Goal: Task Accomplishment & Management: Manage account settings

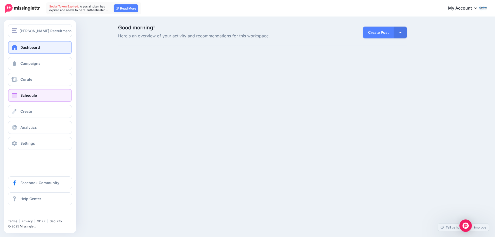
click at [32, 97] on span "Schedule" at bounding box center [28, 95] width 17 height 4
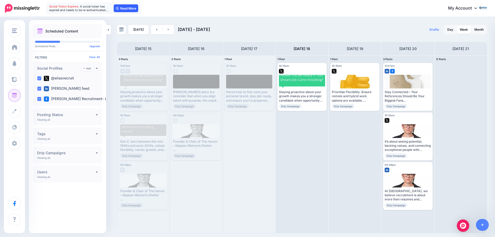
click at [119, 9] on icon at bounding box center [117, 8] width 3 height 3
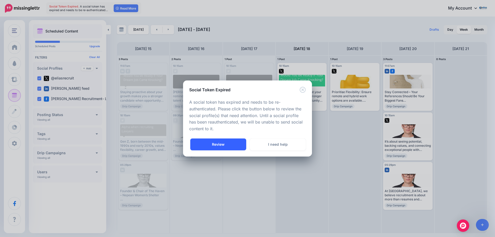
click at [222, 145] on link "Review" at bounding box center [218, 144] width 56 height 12
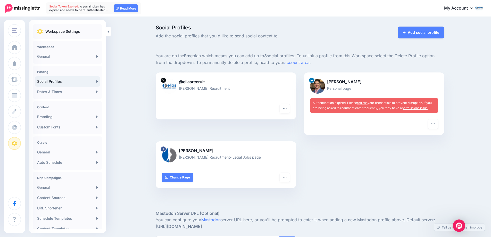
click at [366, 102] on link "refresh" at bounding box center [362, 103] width 11 height 4
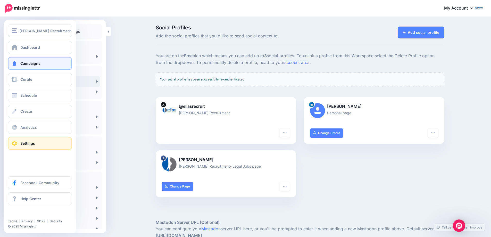
click at [21, 62] on span "Campaigns" at bounding box center [30, 63] width 20 height 4
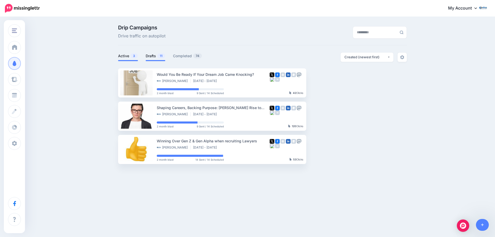
click at [153, 57] on link "Drafts 11" at bounding box center [156, 56] width 20 height 6
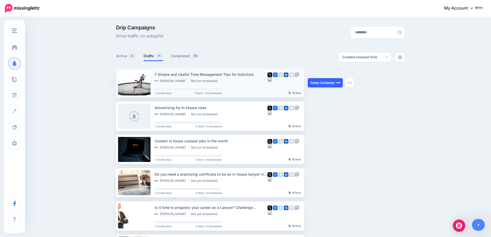
click at [324, 83] on link "Setup Campaign" at bounding box center [325, 82] width 35 height 9
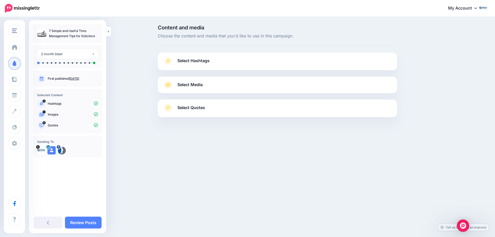
click at [192, 62] on span "Select Hashtags" at bounding box center [193, 60] width 32 height 7
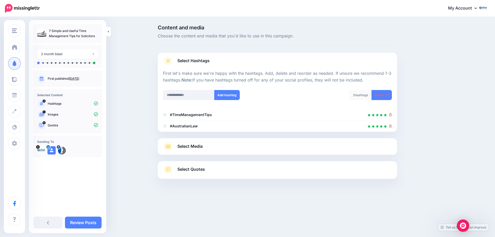
click at [290, 150] on link "Select Media" at bounding box center [277, 146] width 229 height 8
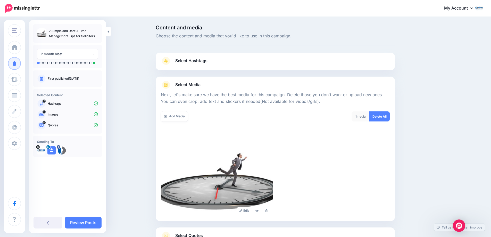
scroll to position [42, 0]
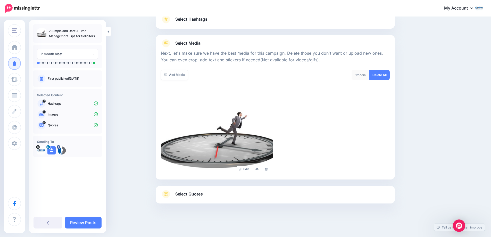
click at [196, 194] on span "Select Quotes" at bounding box center [189, 194] width 28 height 7
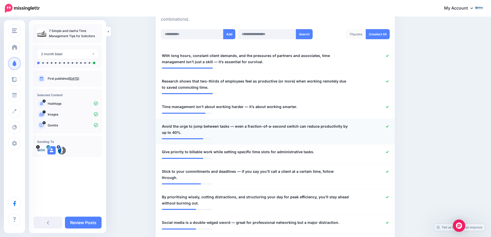
scroll to position [145, 0]
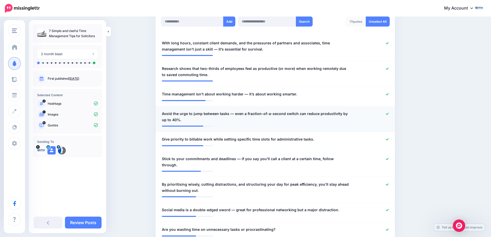
click at [389, 115] on icon at bounding box center [387, 113] width 3 height 3
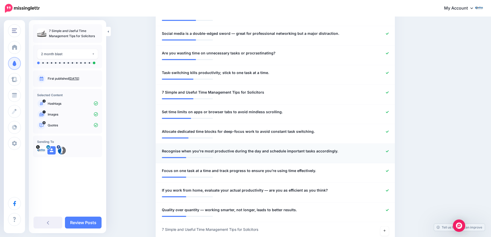
scroll to position [325, 0]
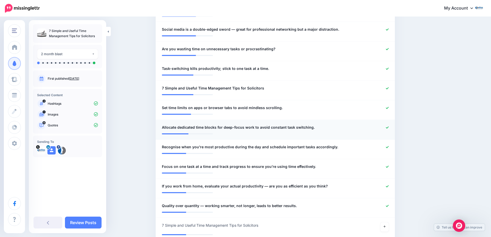
click at [388, 126] on icon at bounding box center [387, 127] width 3 height 3
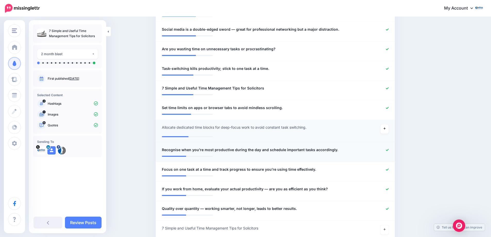
click at [389, 149] on icon at bounding box center [387, 150] width 3 height 3
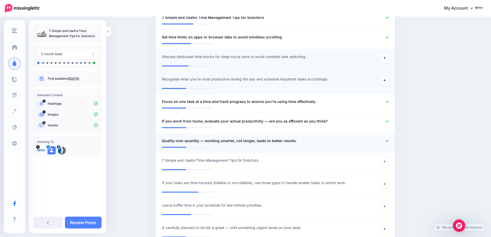
scroll to position [403, 0]
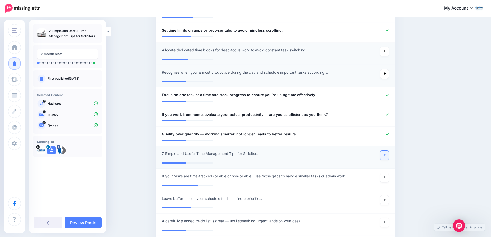
click at [386, 153] on icon at bounding box center [385, 154] width 2 height 3
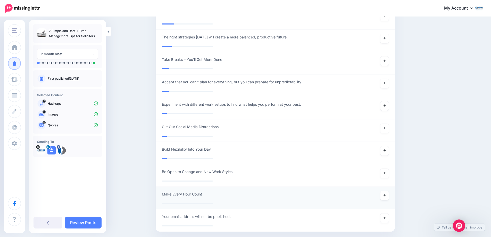
scroll to position [1080, 0]
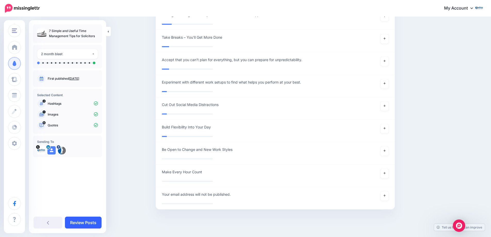
click at [77, 224] on link "Review Posts" at bounding box center [83, 223] width 37 height 12
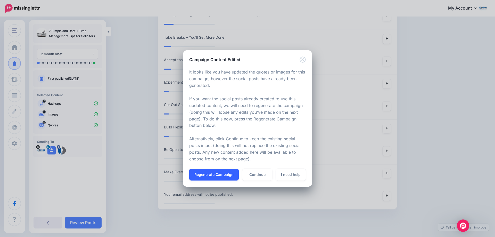
click at [214, 174] on button "Regenerate Campaign" at bounding box center [214, 175] width 50 height 12
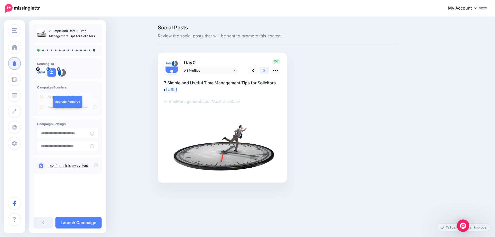
click at [263, 70] on link at bounding box center [264, 70] width 10 height 7
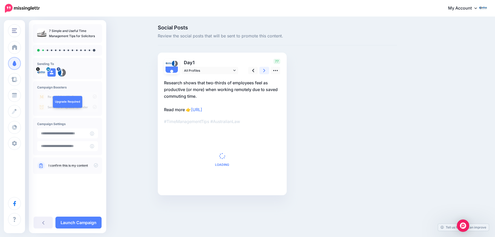
click at [263, 70] on link at bounding box center [264, 70] width 10 height 7
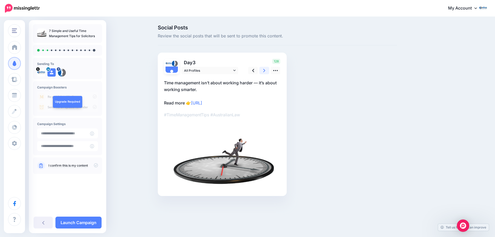
click at [263, 70] on link at bounding box center [264, 70] width 10 height 7
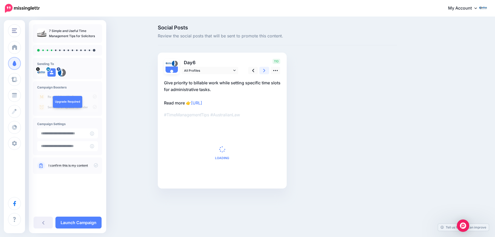
click at [263, 70] on link at bounding box center [264, 70] width 10 height 7
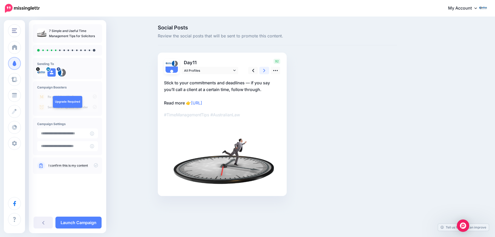
click at [263, 70] on link at bounding box center [264, 70] width 10 height 7
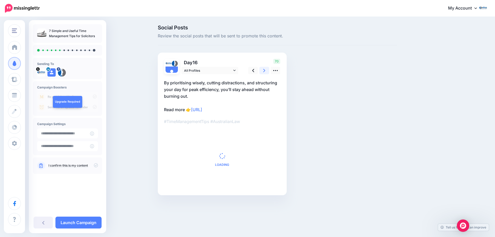
click at [263, 70] on link at bounding box center [264, 70] width 10 height 7
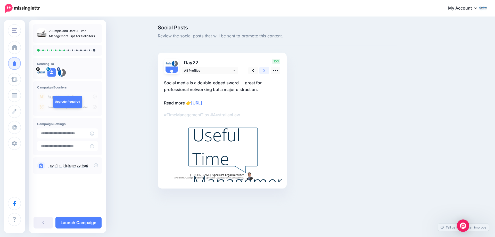
click at [263, 70] on link at bounding box center [264, 70] width 10 height 7
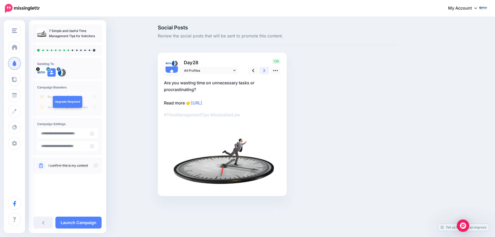
click at [263, 70] on link at bounding box center [264, 70] width 10 height 7
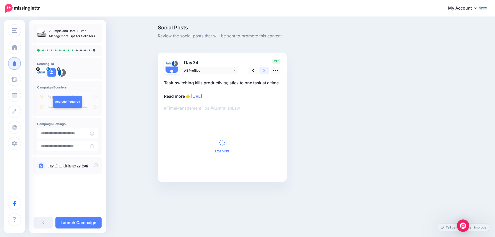
click at [263, 70] on link at bounding box center [264, 70] width 10 height 7
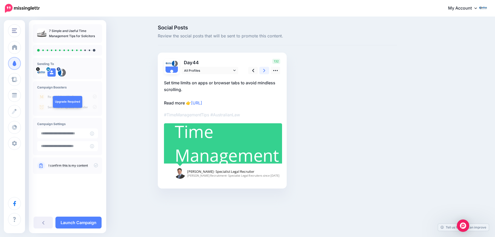
click at [263, 70] on link at bounding box center [264, 70] width 10 height 7
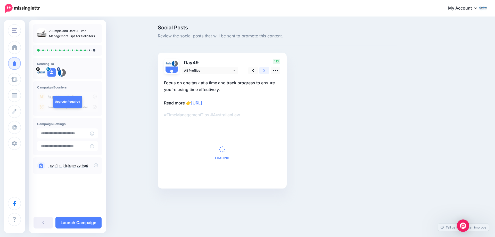
click at [263, 70] on link at bounding box center [264, 70] width 10 height 7
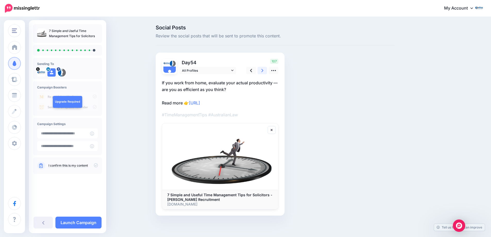
click at [263, 70] on link at bounding box center [263, 70] width 10 height 7
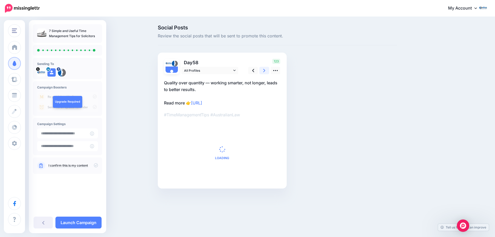
click at [263, 70] on link at bounding box center [264, 70] width 10 height 7
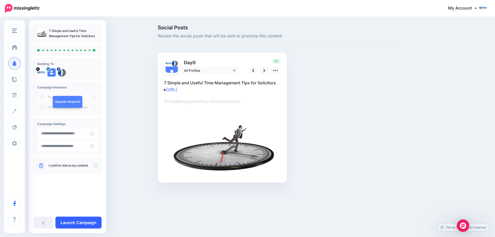
click at [72, 218] on link "Launch Campaign" at bounding box center [78, 223] width 46 height 12
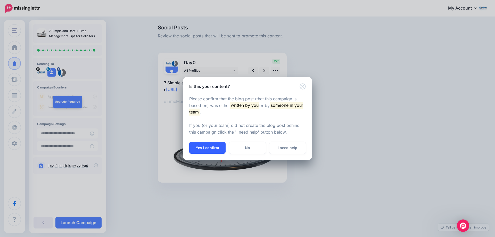
click at [204, 147] on button "Yes I confirm" at bounding box center [207, 148] width 36 height 12
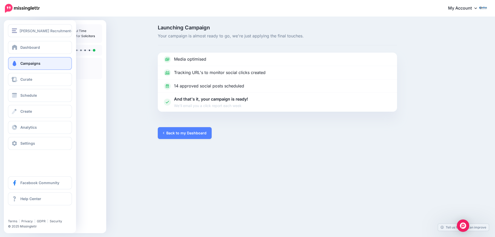
click at [25, 64] on span "Campaigns" at bounding box center [30, 63] width 20 height 4
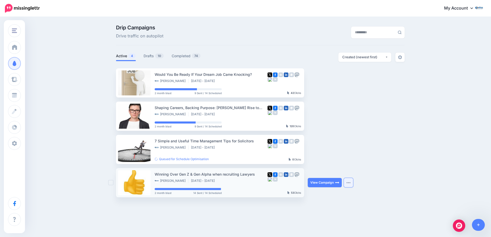
click at [352, 181] on button "button" at bounding box center [348, 182] width 9 height 9
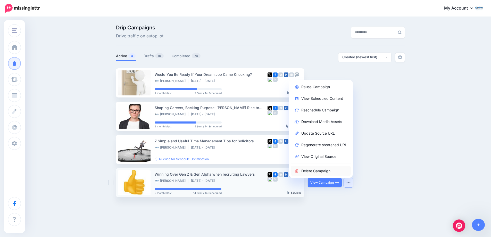
click at [321, 172] on link "Delete Campaign" at bounding box center [321, 171] width 60 height 10
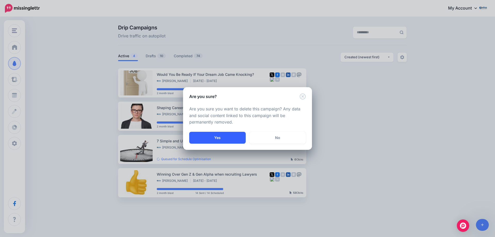
click at [229, 135] on button "Yes" at bounding box center [217, 138] width 56 height 12
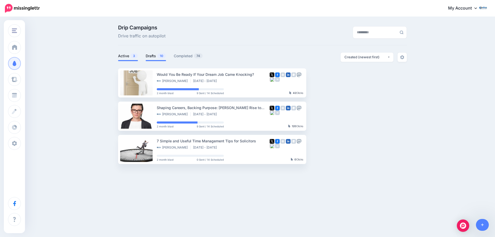
click at [153, 56] on link "Drafts 10" at bounding box center [156, 56] width 20 height 6
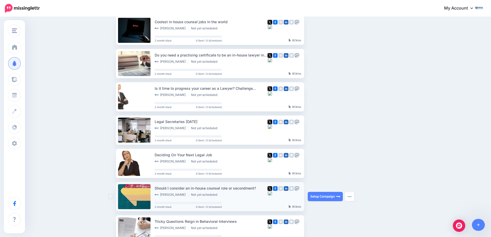
scroll to position [77, 0]
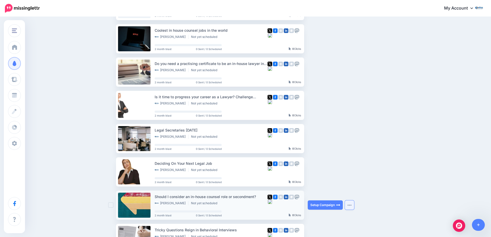
click at [348, 208] on button "button" at bounding box center [349, 204] width 9 height 9
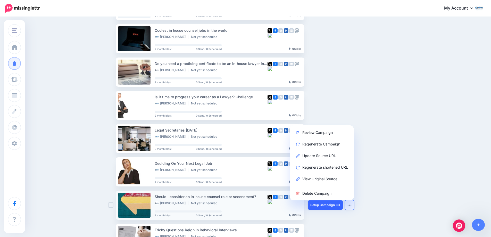
click at [321, 205] on link "Setup Campaign" at bounding box center [325, 204] width 35 height 9
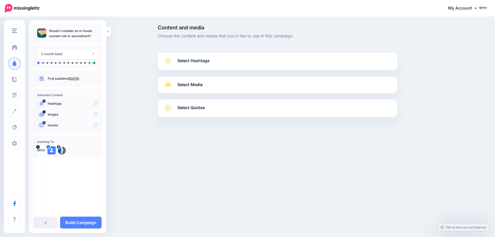
click at [185, 60] on span "Select Hashtags" at bounding box center [193, 60] width 32 height 7
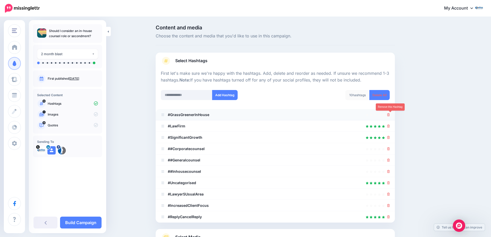
click at [390, 115] on icon at bounding box center [388, 114] width 3 height 3
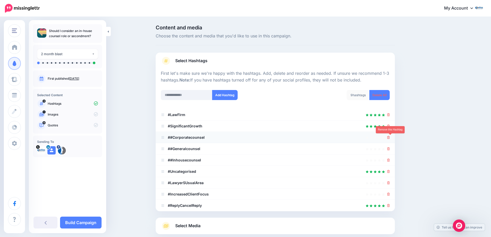
click at [390, 138] on icon at bounding box center [388, 137] width 3 height 3
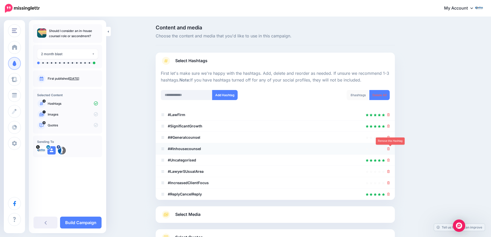
click at [390, 149] on icon at bounding box center [388, 148] width 3 height 3
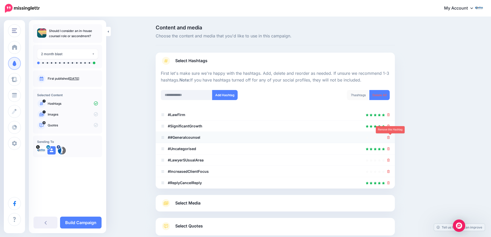
click at [390, 138] on icon at bounding box center [388, 137] width 3 height 3
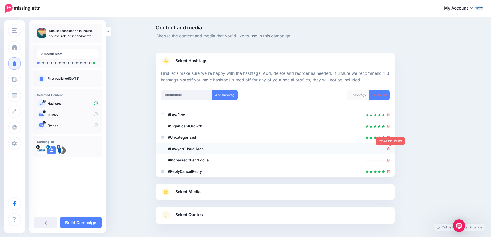
click at [390, 149] on icon at bounding box center [388, 148] width 3 height 3
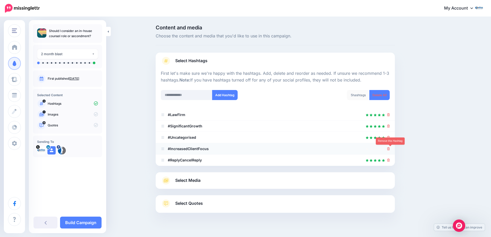
click at [390, 148] on icon at bounding box center [388, 148] width 3 height 3
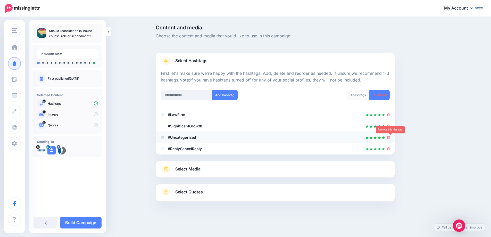
click at [390, 138] on icon at bounding box center [388, 137] width 3 height 3
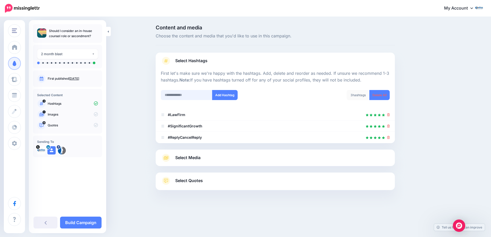
click at [185, 96] on input "text" at bounding box center [187, 95] width 52 height 10
type input "******"
click at [224, 96] on button "Add Hashtag" at bounding box center [225, 95] width 26 height 10
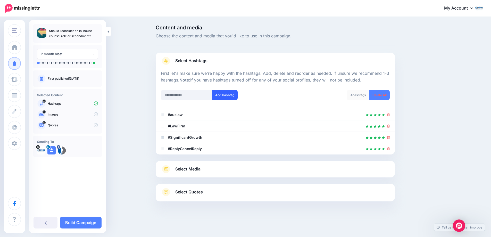
scroll to position [7, 0]
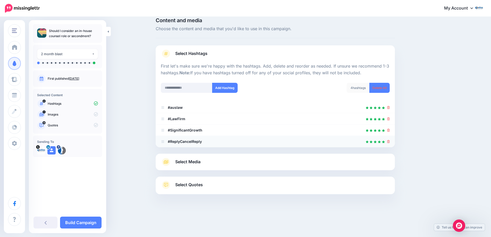
click at [390, 141] on icon at bounding box center [388, 141] width 3 height 3
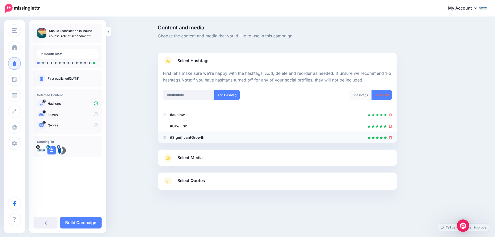
click at [392, 138] on icon at bounding box center [390, 137] width 3 height 3
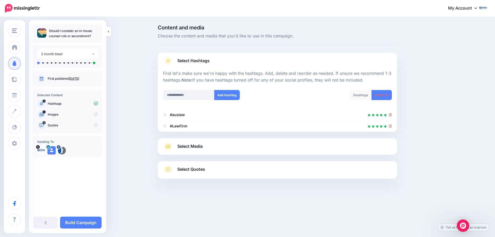
click at [187, 147] on span "Select Media" at bounding box center [189, 146] width 25 height 7
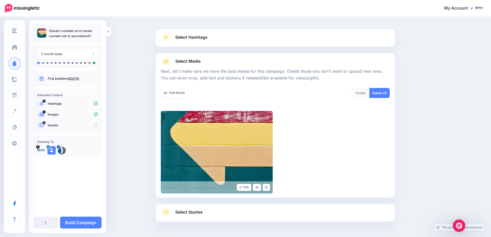
scroll to position [42, 0]
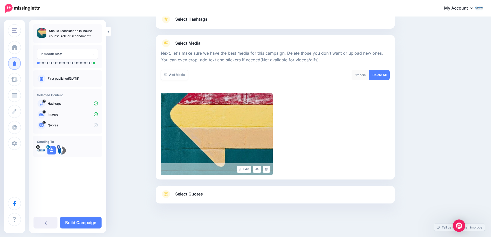
click at [191, 196] on span "Select Quotes" at bounding box center [189, 194] width 28 height 7
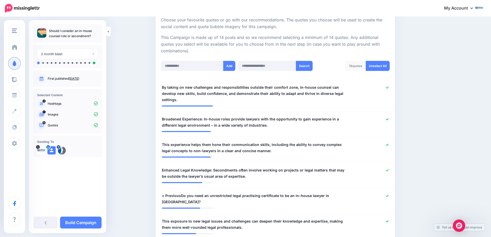
scroll to position [119, 0]
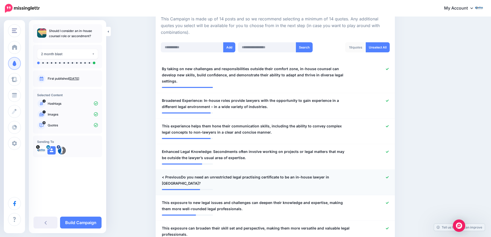
click at [389, 176] on icon at bounding box center [387, 177] width 3 height 3
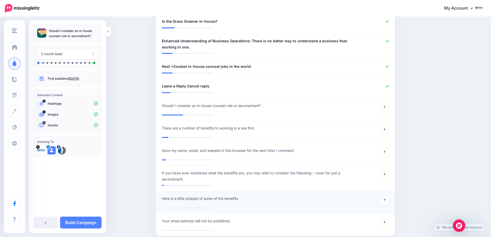
scroll to position [521, 0]
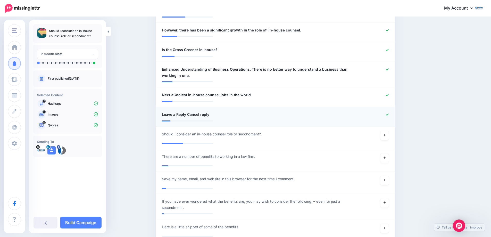
click at [389, 113] on icon at bounding box center [387, 114] width 3 height 3
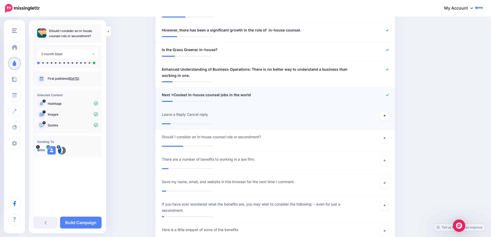
click at [389, 94] on icon at bounding box center [387, 95] width 3 height 2
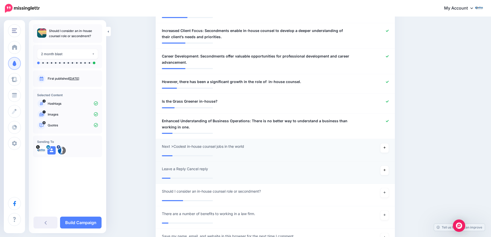
scroll to position [444, 0]
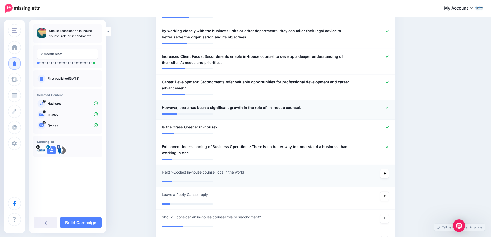
click at [388, 106] on icon at bounding box center [387, 107] width 3 height 3
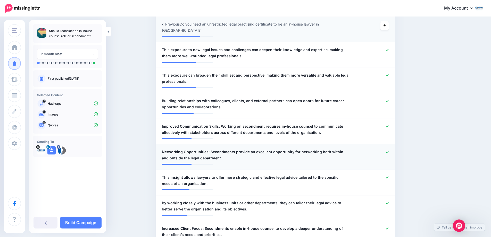
scroll to position [263, 0]
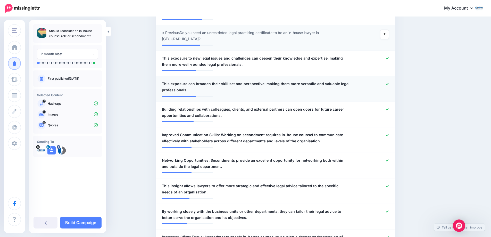
click at [389, 83] on icon at bounding box center [387, 84] width 3 height 2
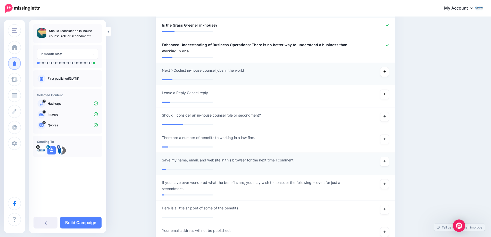
scroll to position [581, 0]
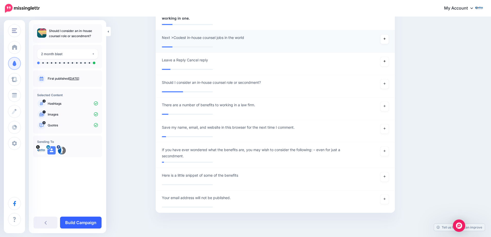
click at [79, 221] on link "Build Campaign" at bounding box center [81, 223] width 42 height 12
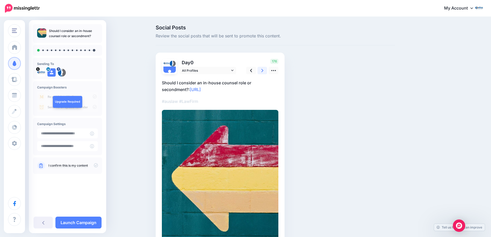
click at [267, 71] on link at bounding box center [263, 70] width 10 height 7
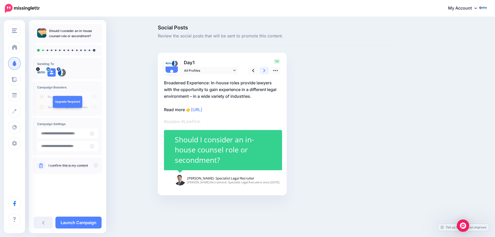
click at [263, 71] on link at bounding box center [264, 70] width 10 height 7
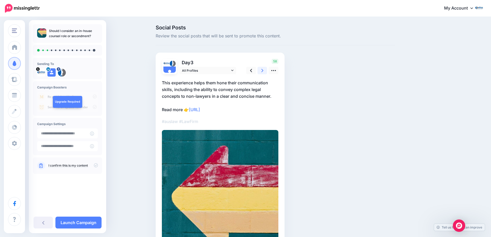
click at [263, 71] on link at bounding box center [263, 70] width 10 height 7
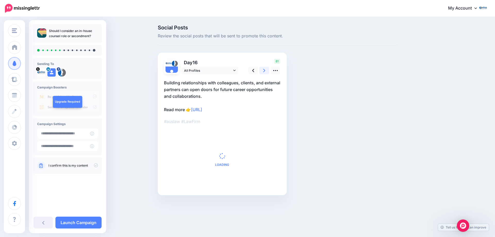
click at [263, 71] on link at bounding box center [264, 70] width 10 height 7
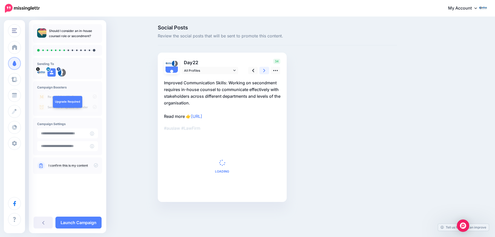
click at [263, 71] on link at bounding box center [264, 70] width 10 height 7
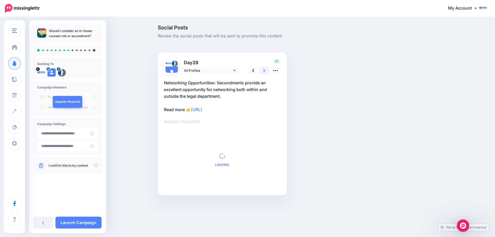
click at [263, 71] on link at bounding box center [264, 70] width 10 height 7
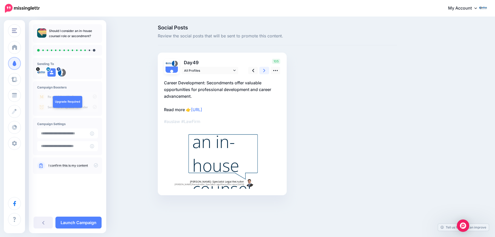
click at [263, 71] on link at bounding box center [264, 70] width 10 height 7
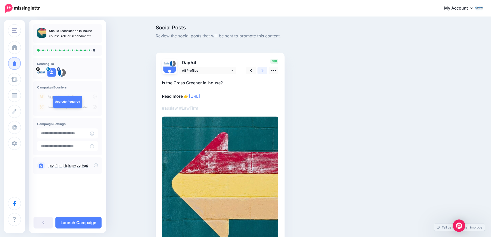
click at [263, 71] on link at bounding box center [263, 70] width 10 height 7
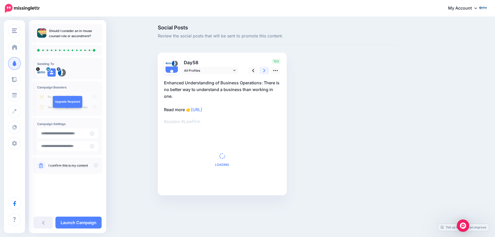
click at [263, 71] on link at bounding box center [264, 70] width 10 height 7
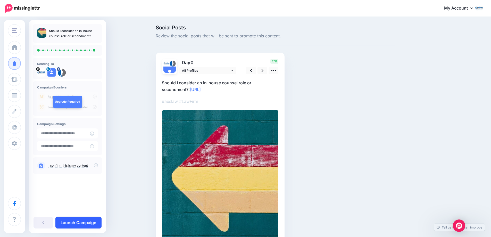
click at [79, 220] on link "Launch Campaign" at bounding box center [78, 223] width 46 height 12
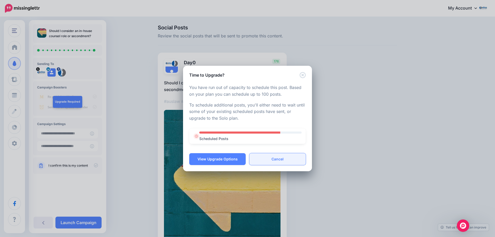
click at [287, 160] on link "Cancel" at bounding box center [277, 159] width 56 height 12
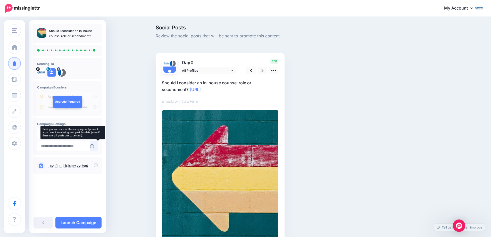
click at [94, 147] on icon at bounding box center [92, 146] width 4 height 4
type input "**********"
click at [72, 146] on input "**********" at bounding box center [63, 146] width 53 height 10
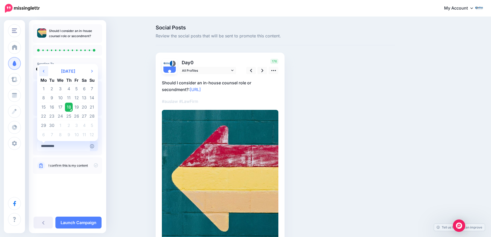
click at [44, 71] on icon "Previous Month" at bounding box center [44, 71] width 2 height 4
click at [126, 126] on div "Social Posts Review the social posts that will be sent to promote this content.…" at bounding box center [245, 165] width 491 height 297
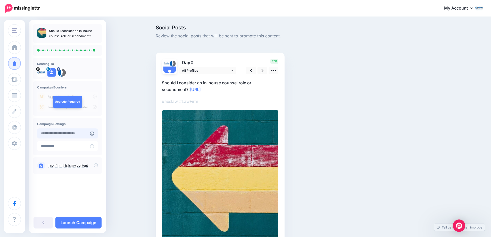
type input "**********"
click at [68, 133] on input "**********" at bounding box center [63, 133] width 53 height 10
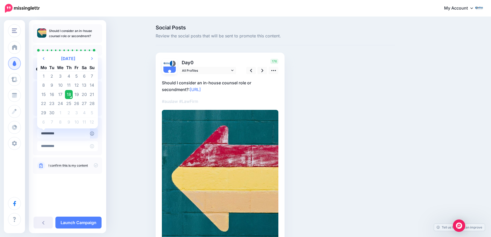
click at [68, 92] on td "18" at bounding box center [69, 94] width 8 height 9
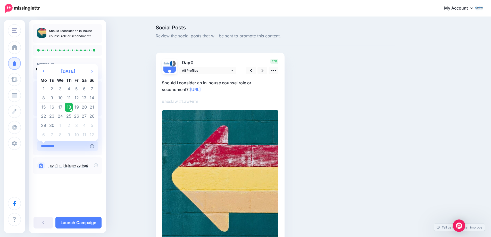
click at [66, 149] on input "**********" at bounding box center [63, 146] width 53 height 10
click at [93, 70] on icon "Next Month" at bounding box center [92, 71] width 2 height 4
click at [77, 124] on td "31" at bounding box center [77, 125] width 8 height 9
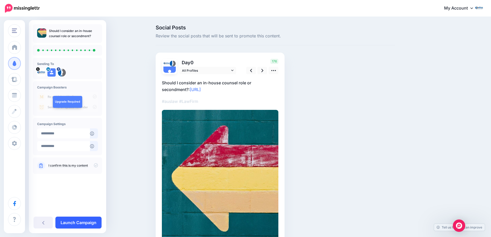
click at [80, 222] on link "Launch Campaign" at bounding box center [78, 223] width 46 height 12
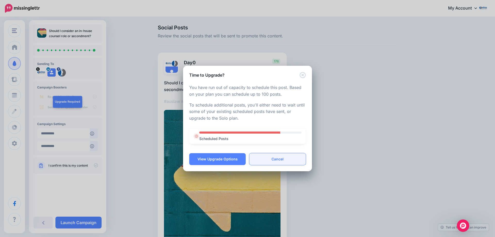
click at [274, 159] on link "Cancel" at bounding box center [277, 159] width 56 height 12
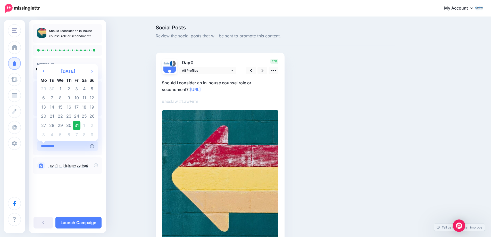
click at [71, 147] on input "**********" at bounding box center [63, 146] width 53 height 10
click at [61, 107] on td "15" at bounding box center [60, 107] width 9 height 9
type input "**********"
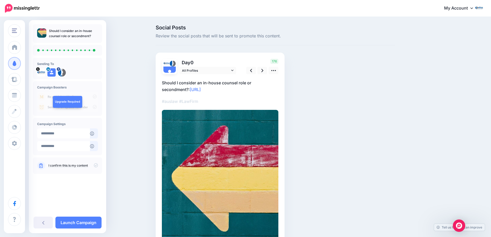
click at [70, 193] on div "Should I consider an in-house counsel role or secondment? Sending To" at bounding box center [67, 116] width 77 height 184
click at [82, 223] on link "Launch Campaign" at bounding box center [78, 223] width 46 height 12
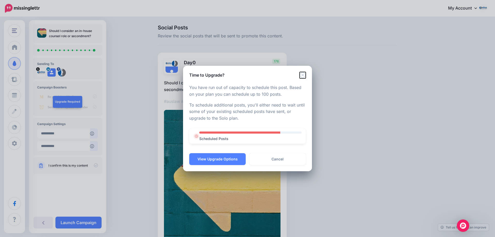
click at [304, 76] on icon "Close" at bounding box center [303, 75] width 6 height 6
